Goal: Navigation & Orientation: Find specific page/section

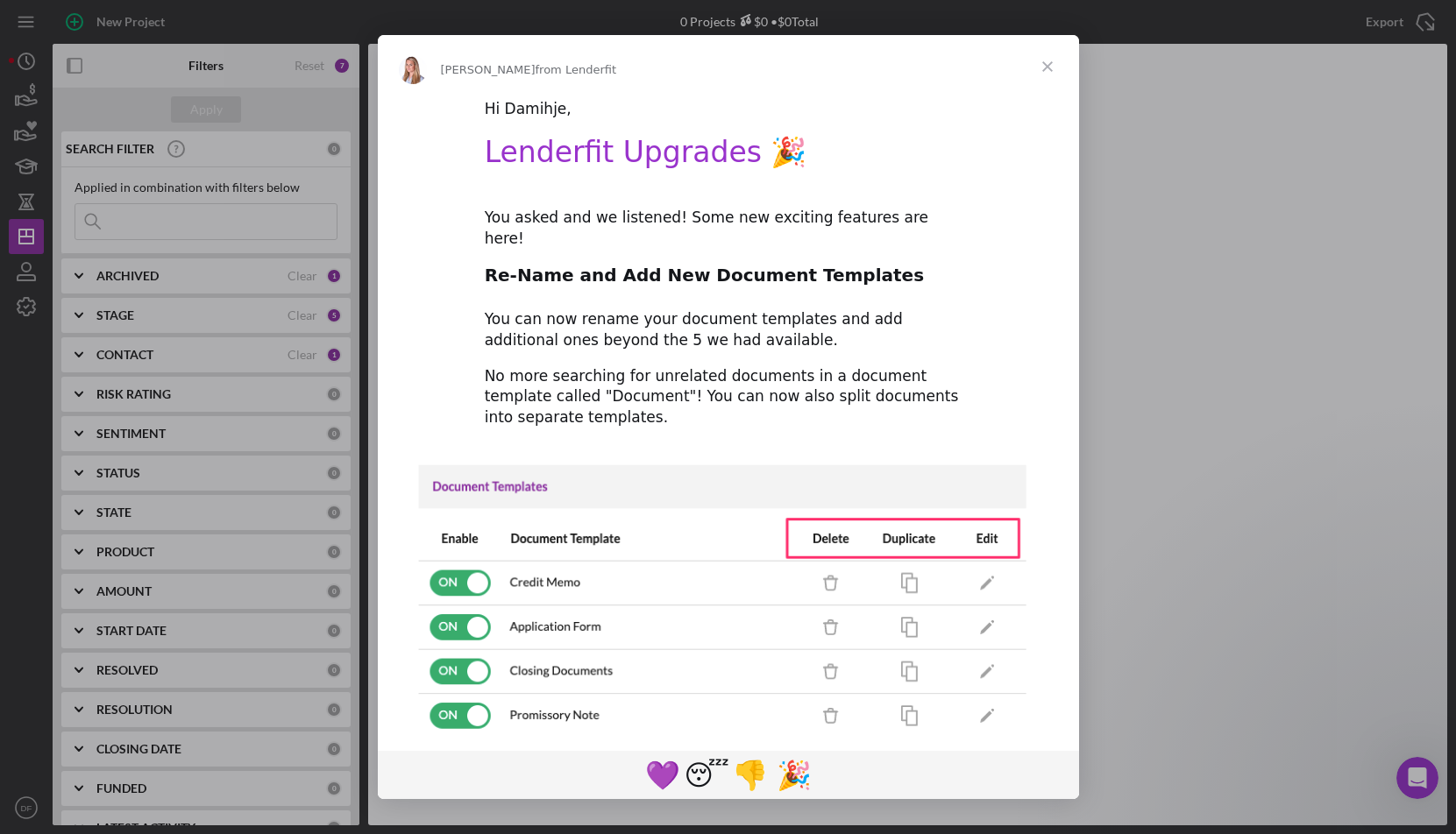
click at [1041, 59] on span "Close" at bounding box center [1048, 67] width 64 height 64
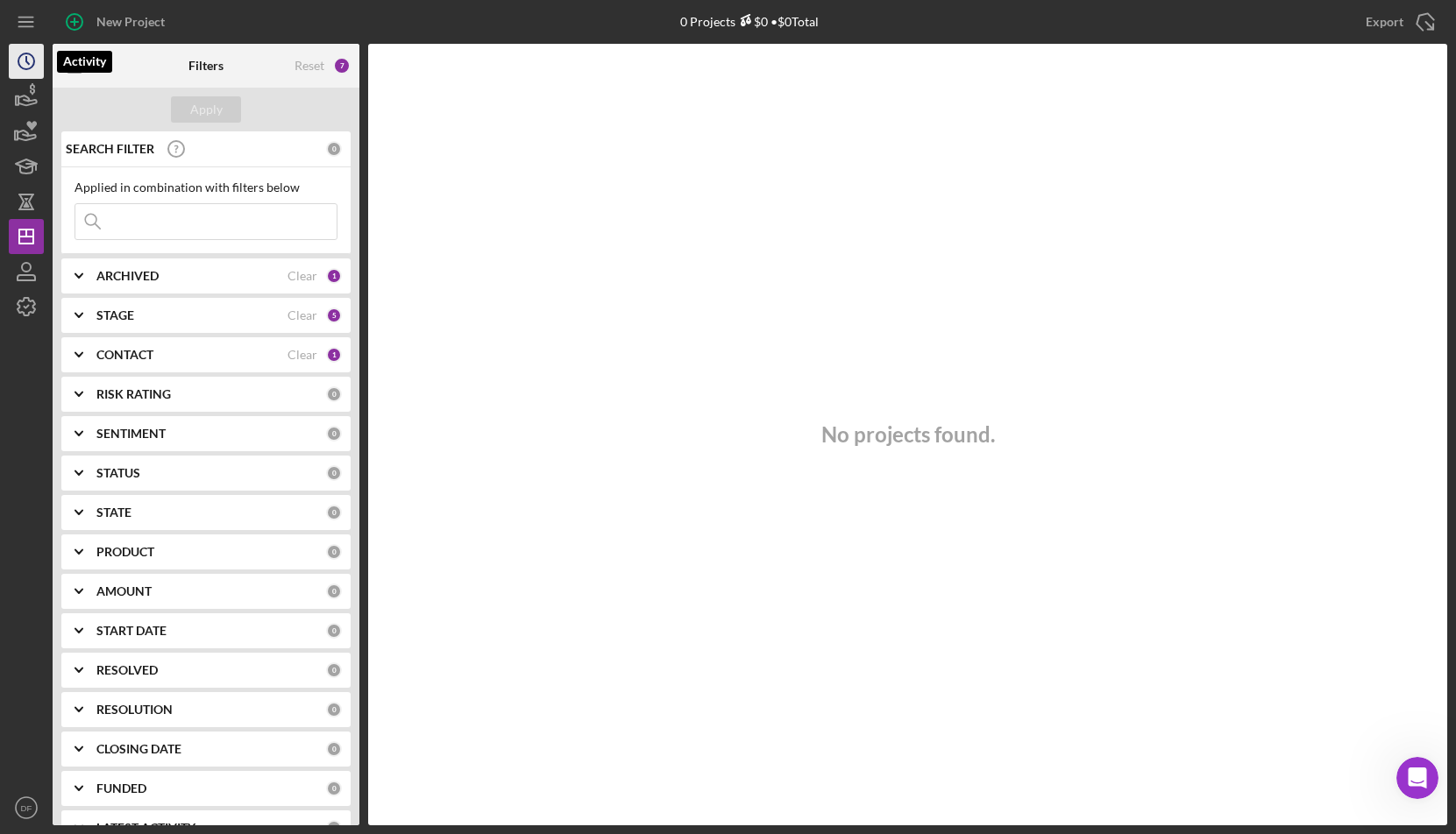
click at [23, 54] on circle "button" at bounding box center [27, 62] width 16 height 16
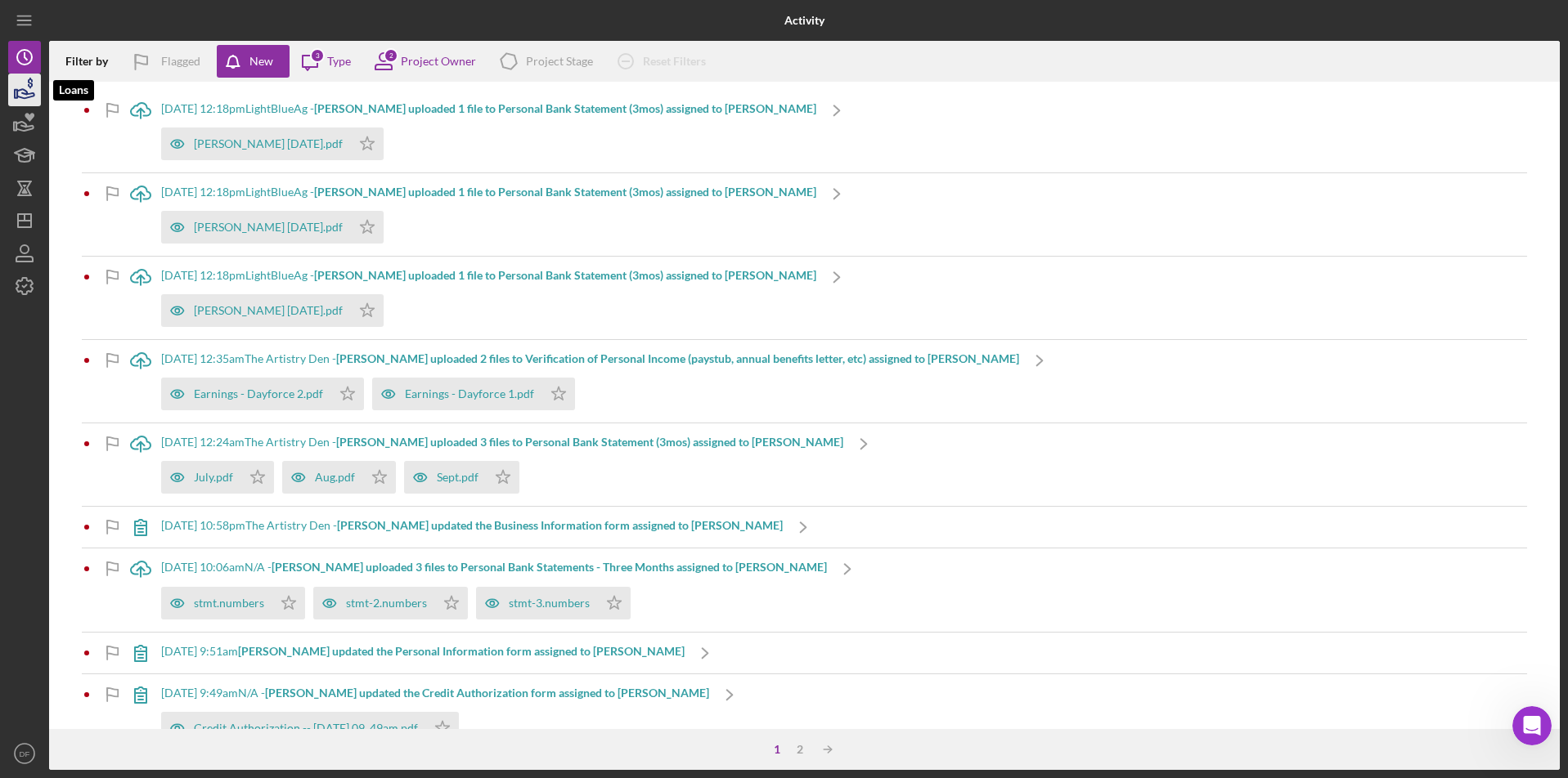
click at [30, 101] on icon "button" at bounding box center [24, 90] width 41 height 41
